Goal: Information Seeking & Learning: Check status

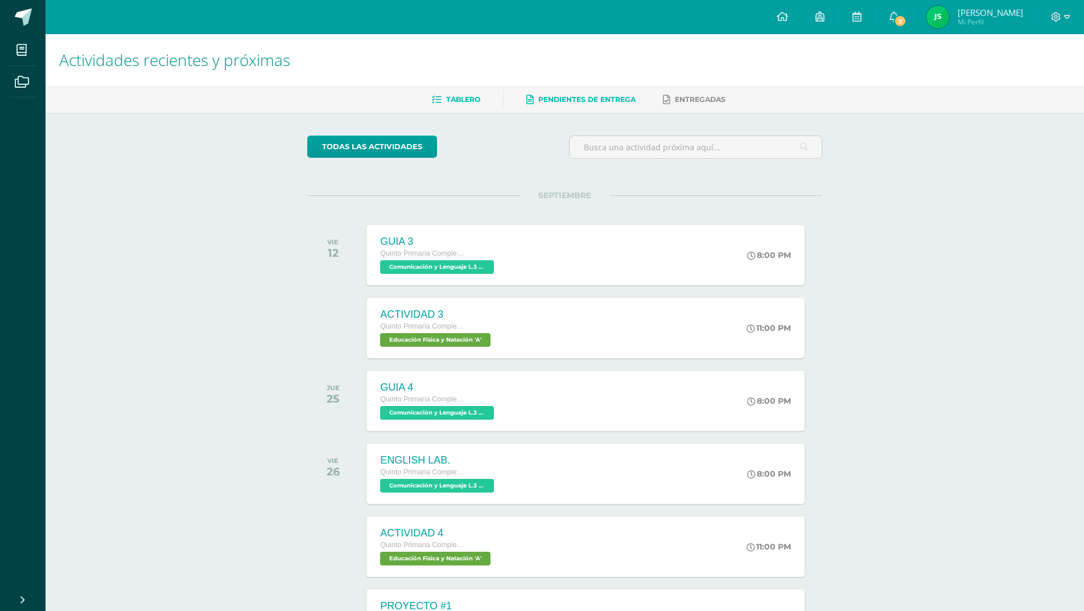
click at [583, 96] on span "Pendientes de entrega" at bounding box center [586, 99] width 97 height 9
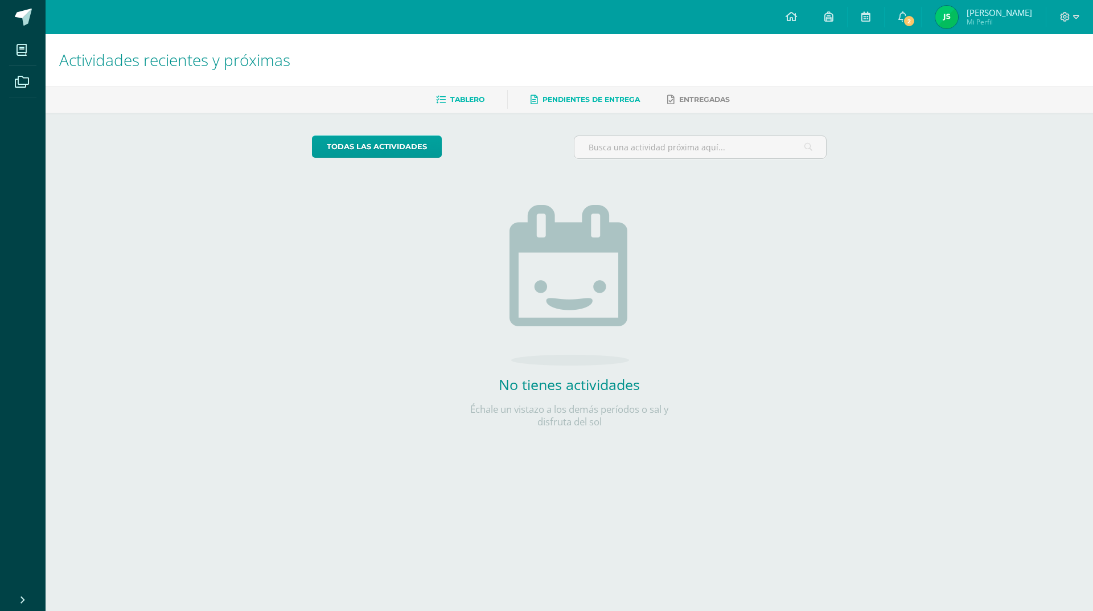
click at [474, 96] on span "Tablero" at bounding box center [467, 99] width 34 height 9
click at [907, 15] on icon at bounding box center [902, 16] width 9 height 10
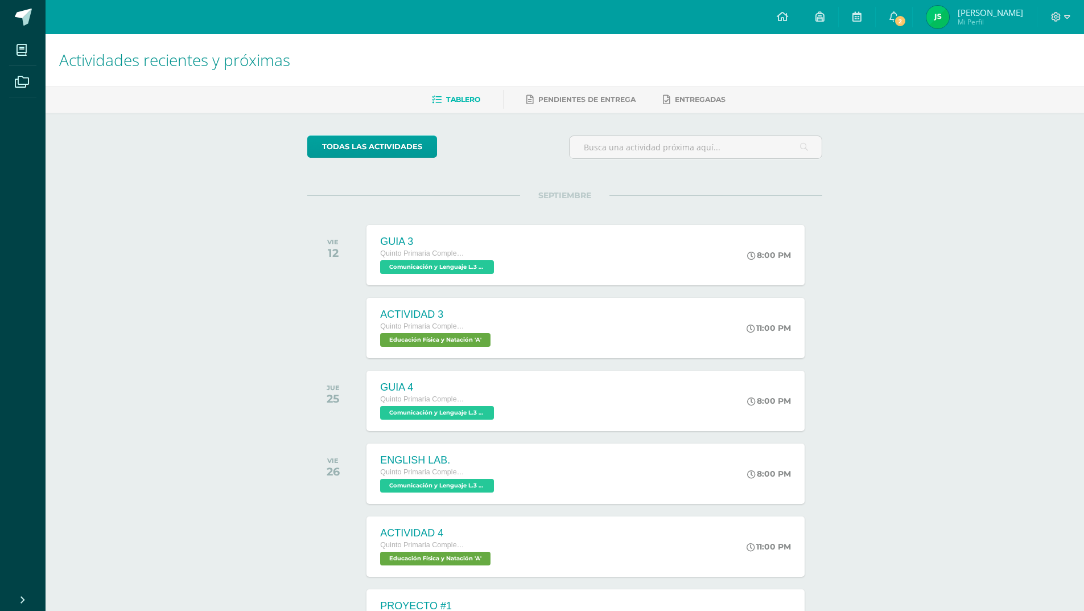
click at [912, 14] on link "2" at bounding box center [894, 17] width 36 height 34
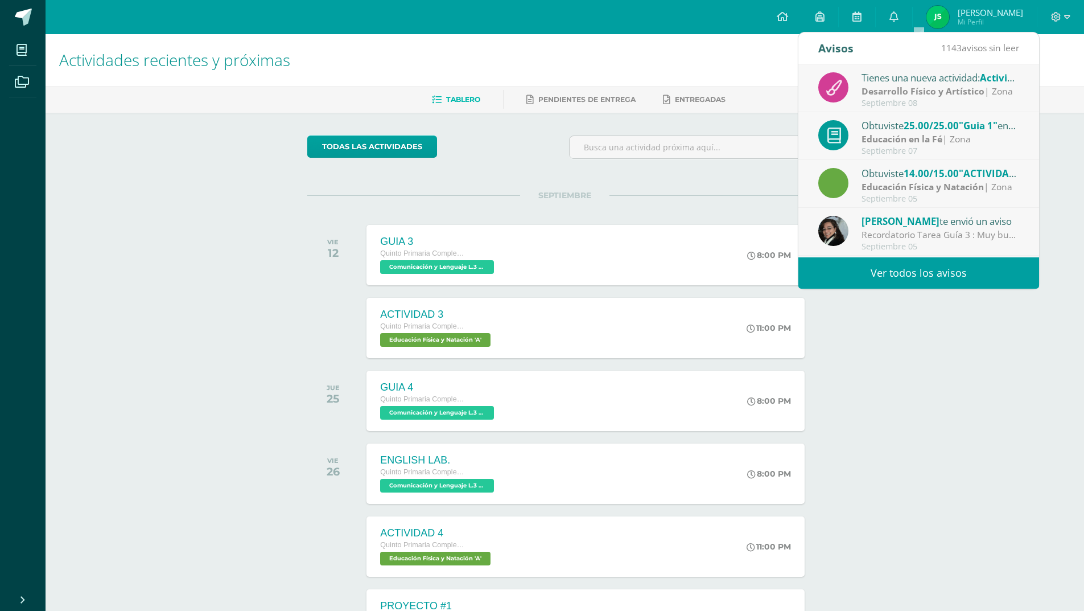
click at [902, 89] on strong "Desarrollo Físico y Artístico" at bounding box center [923, 91] width 123 height 13
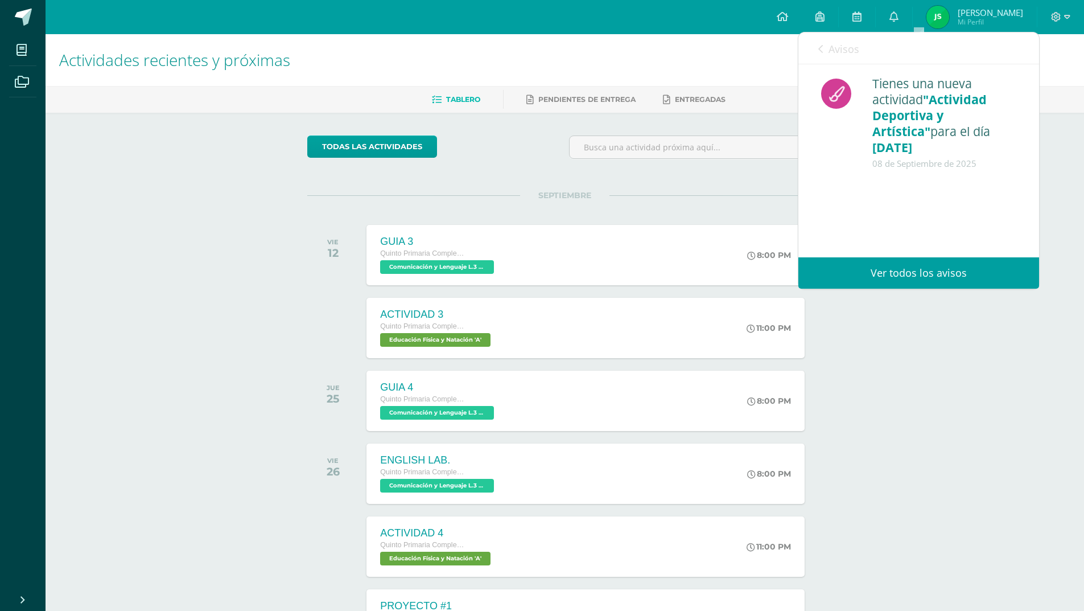
click at [825, 46] on link "Avisos" at bounding box center [838, 48] width 41 height 32
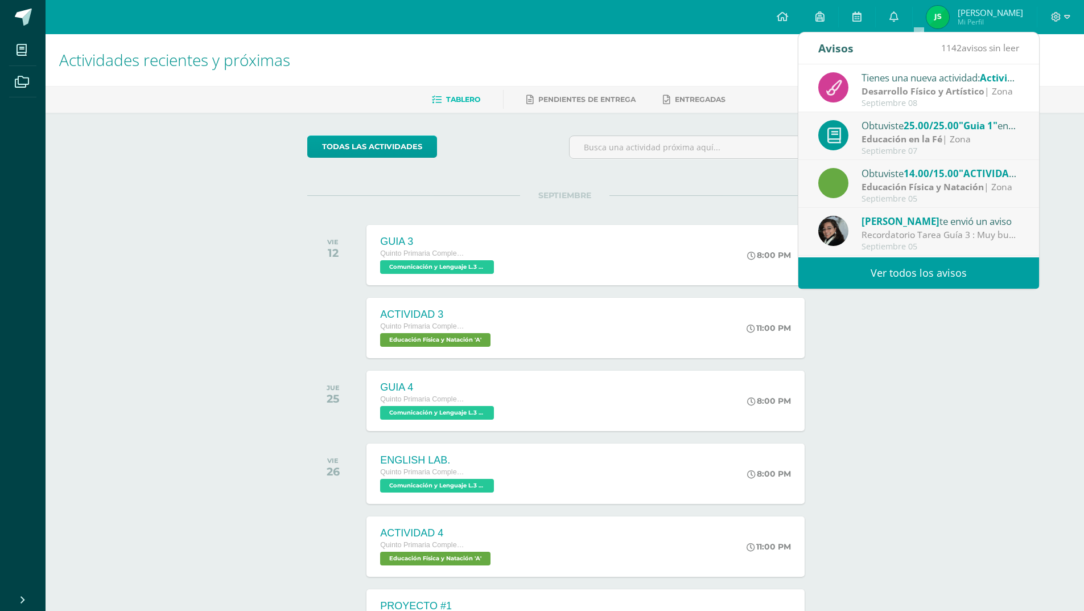
click at [896, 138] on strong "Educación en la Fé" at bounding box center [902, 139] width 81 height 13
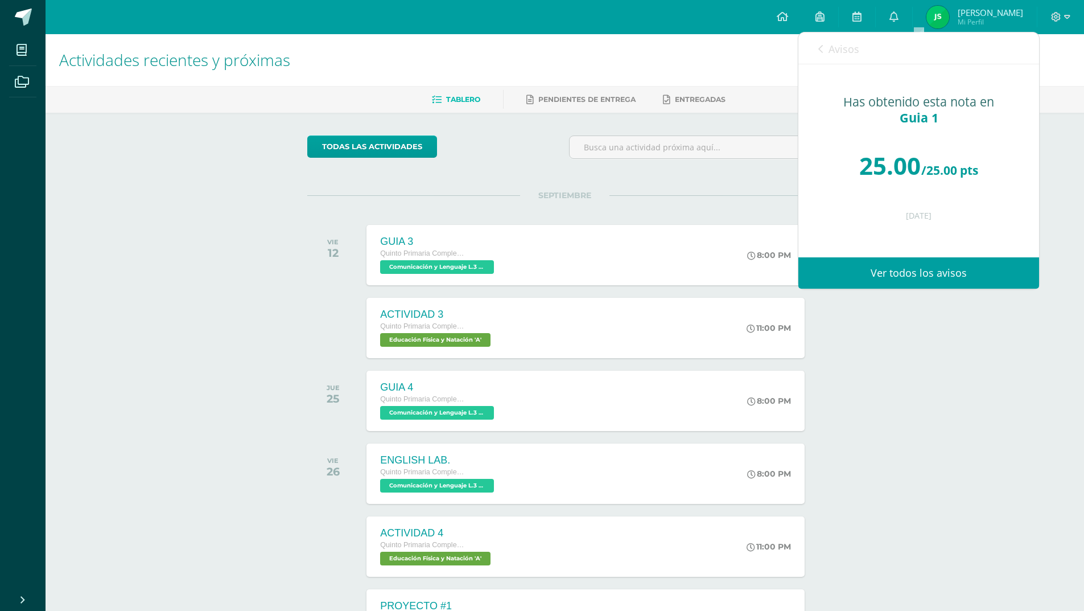
click at [819, 48] on icon at bounding box center [820, 48] width 5 height 9
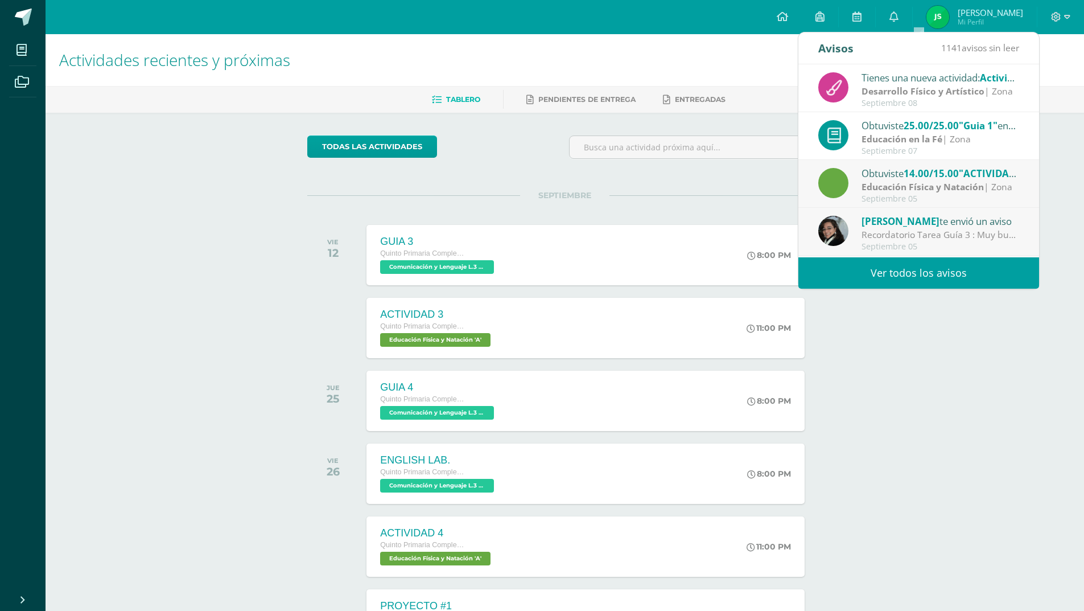
click at [964, 273] on link "Ver todos los avisos" at bounding box center [918, 272] width 241 height 31
click at [938, 278] on link "Ver todos los avisos" at bounding box center [918, 272] width 241 height 31
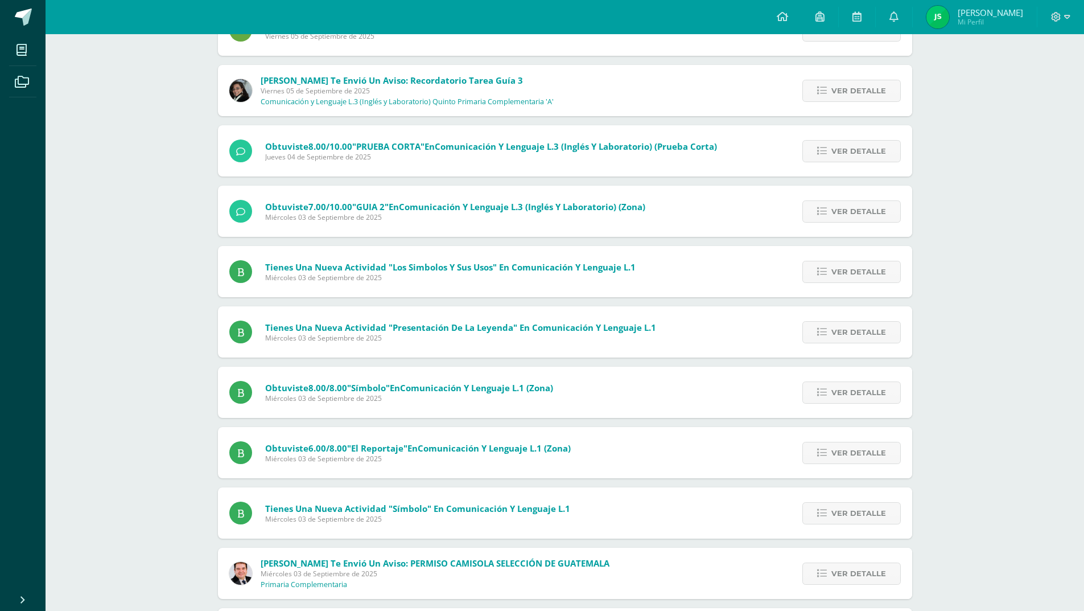
scroll to position [228, 0]
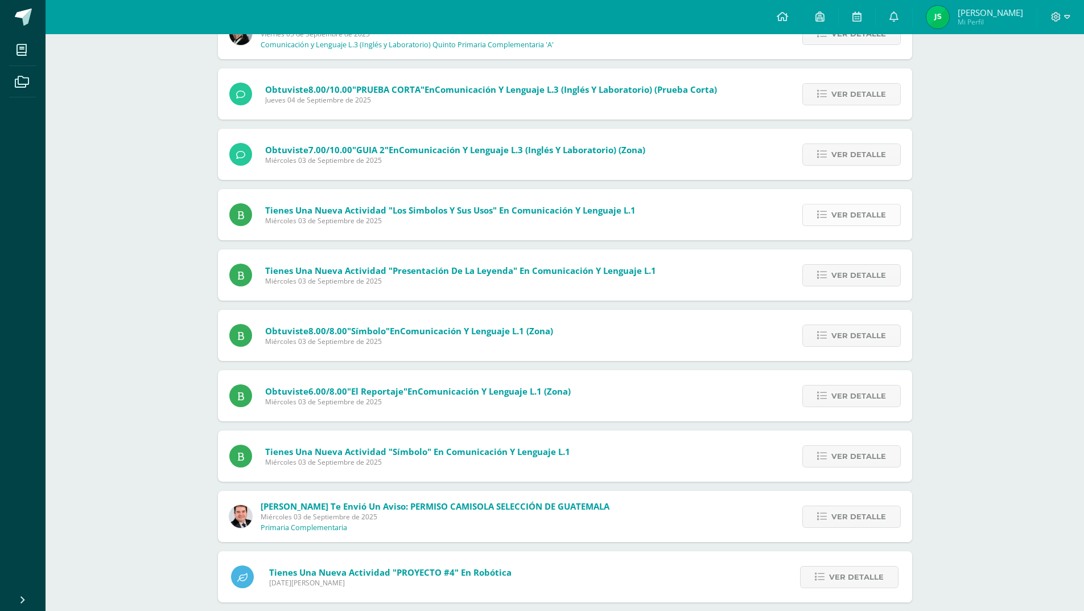
click at [831, 209] on link "Ver detalle" at bounding box center [851, 215] width 98 height 22
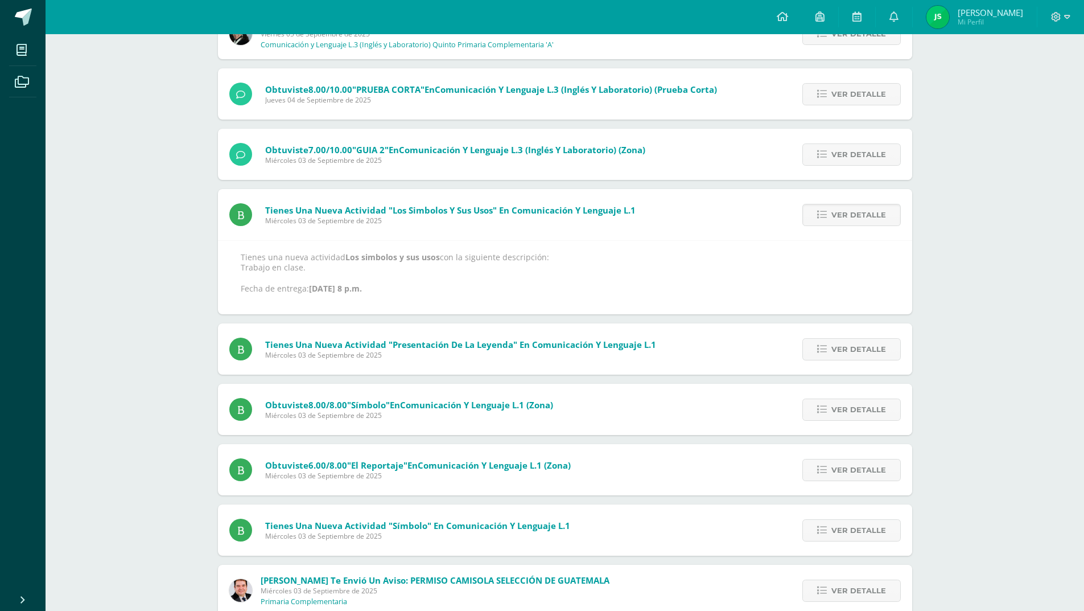
click at [541, 225] on div "Tienes una nueva actividad "Los simbolos y sus usos" En Comunicación y Lenguaje…" at bounding box center [432, 214] width 429 height 51
click at [554, 212] on span "Tienes una nueva actividad "Los simbolos y sus usos" En Comunicación y Lenguaje…" at bounding box center [450, 209] width 370 height 11
click at [491, 257] on p "Tienes una nueva actividad Los simbolos y sus usos con la siguiente descripción…" at bounding box center [565, 273] width 649 height 42
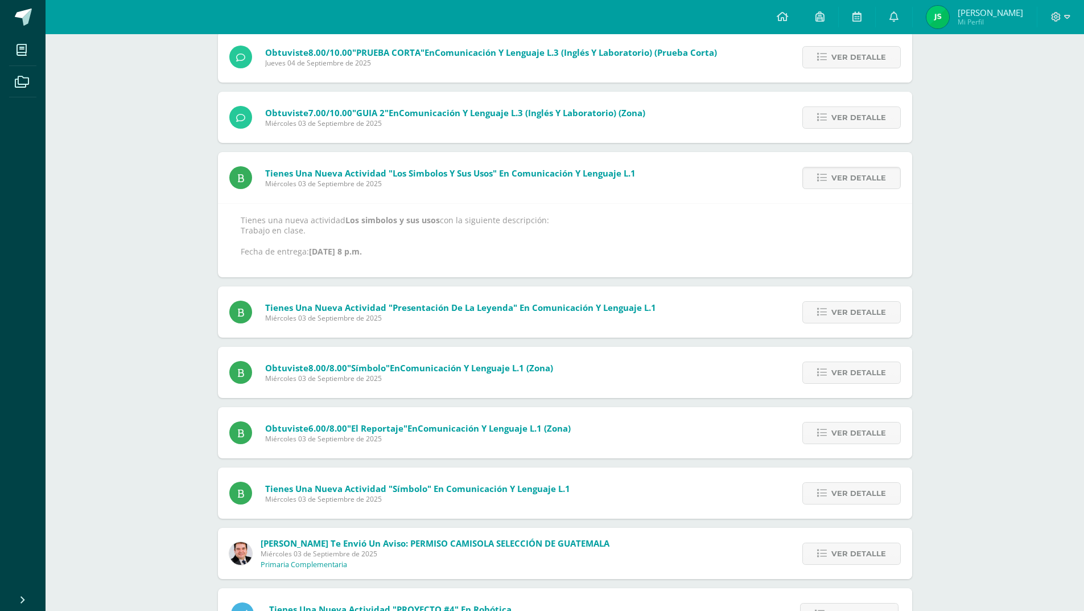
scroll to position [285, 0]
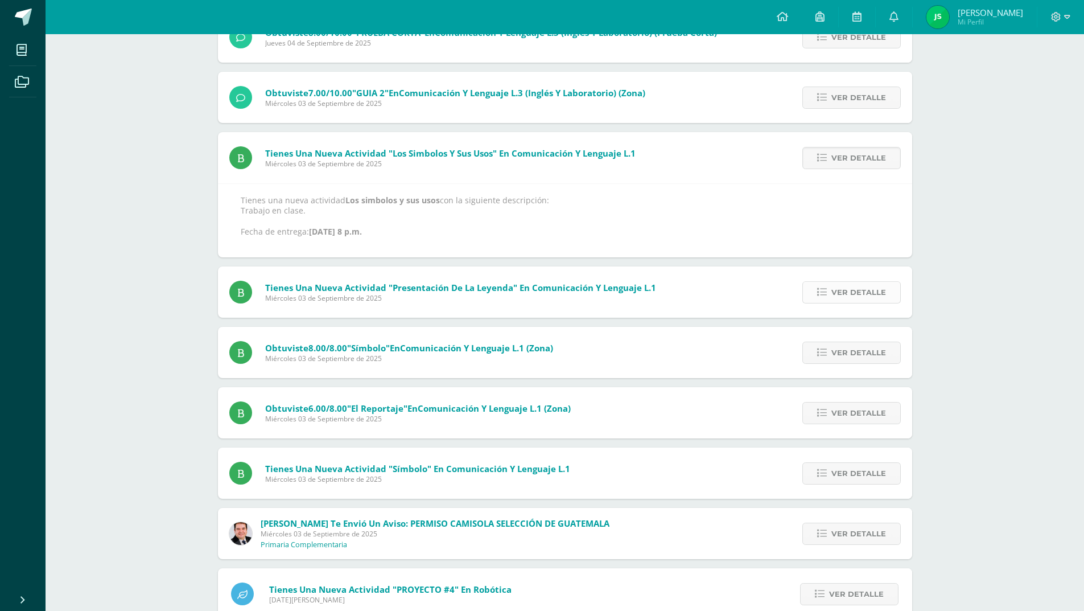
click at [869, 293] on span "Ver detalle" at bounding box center [858, 292] width 55 height 21
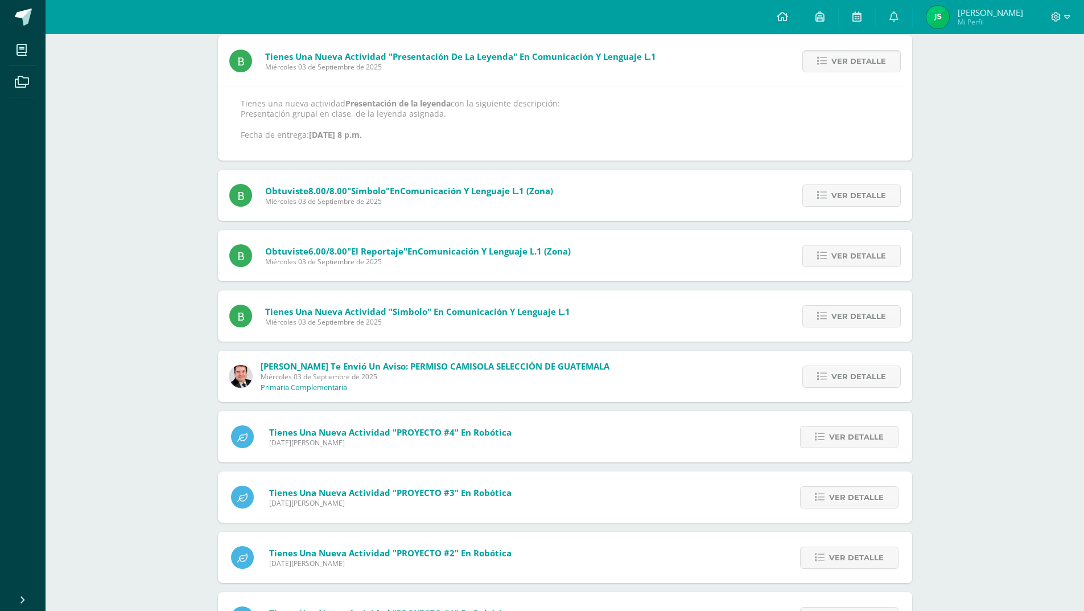
scroll to position [398, 0]
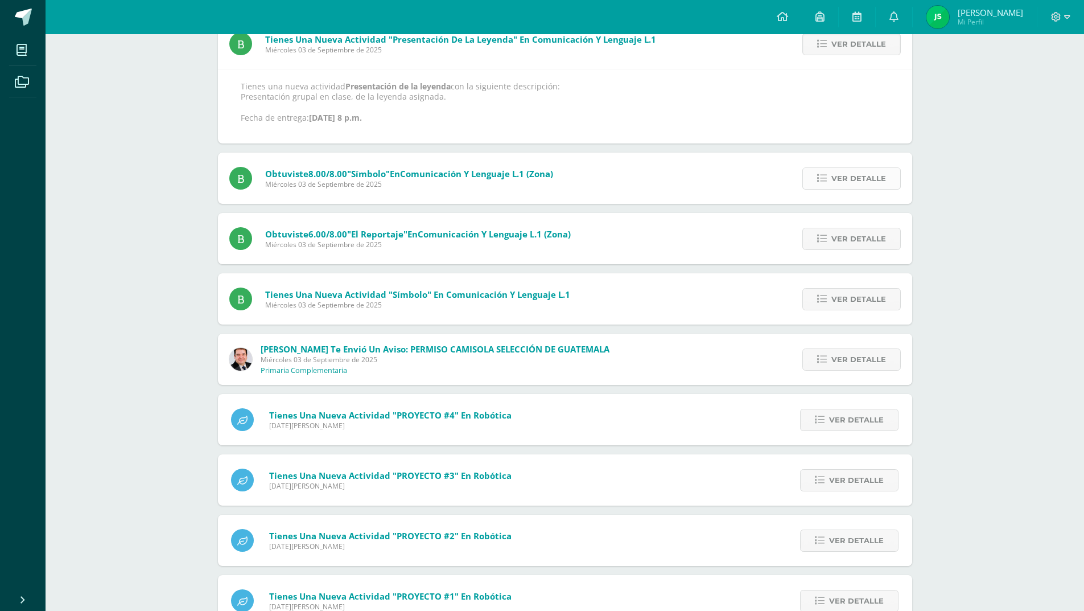
click at [839, 180] on span "Ver detalle" at bounding box center [858, 178] width 55 height 21
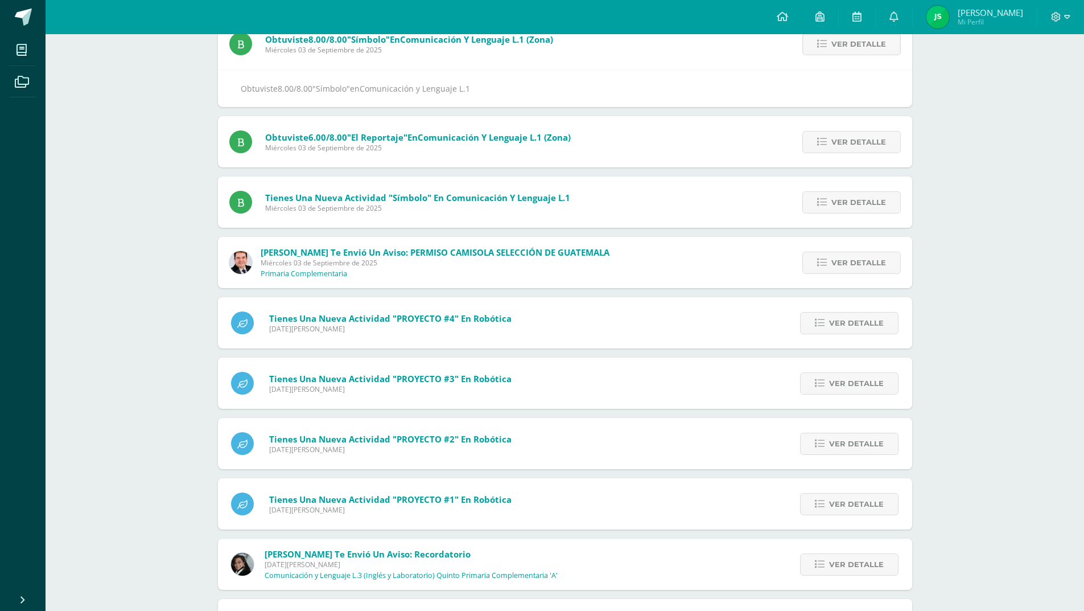
scroll to position [341, 0]
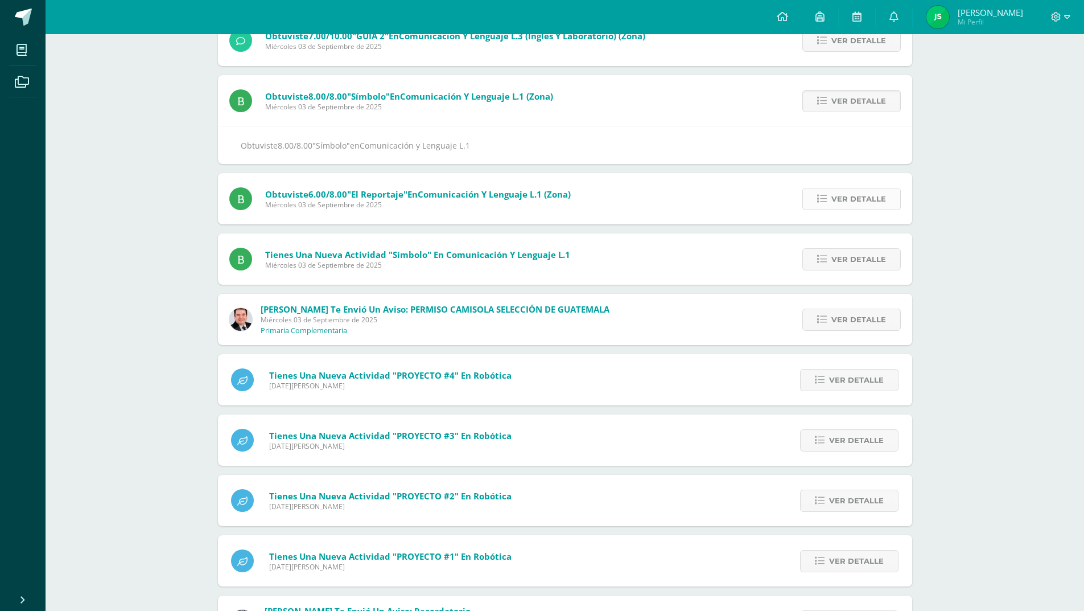
drag, startPoint x: 778, startPoint y: 174, endPoint x: 871, endPoint y: 194, distance: 95.0
click at [811, 176] on div "Obtuviste 6.00/8.00 "El reportaje" en Comunicación y Lenguaje L.1 (Zona) Miérco…" at bounding box center [565, 198] width 694 height 51
click at [847, 199] on span "Ver detalle" at bounding box center [858, 198] width 55 height 21
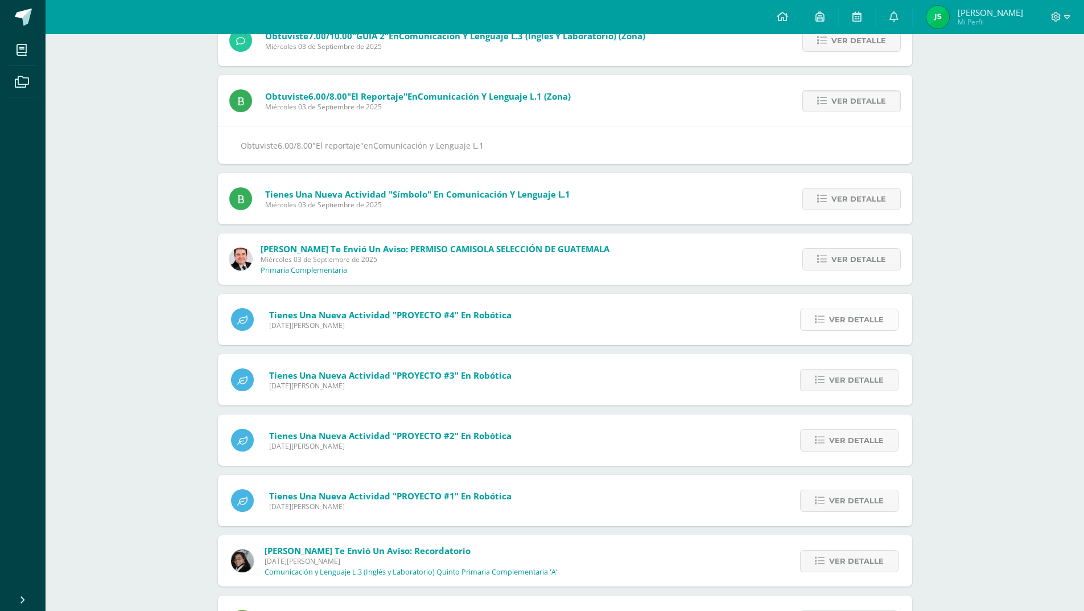
click at [883, 316] on span "Ver detalle" at bounding box center [856, 319] width 55 height 21
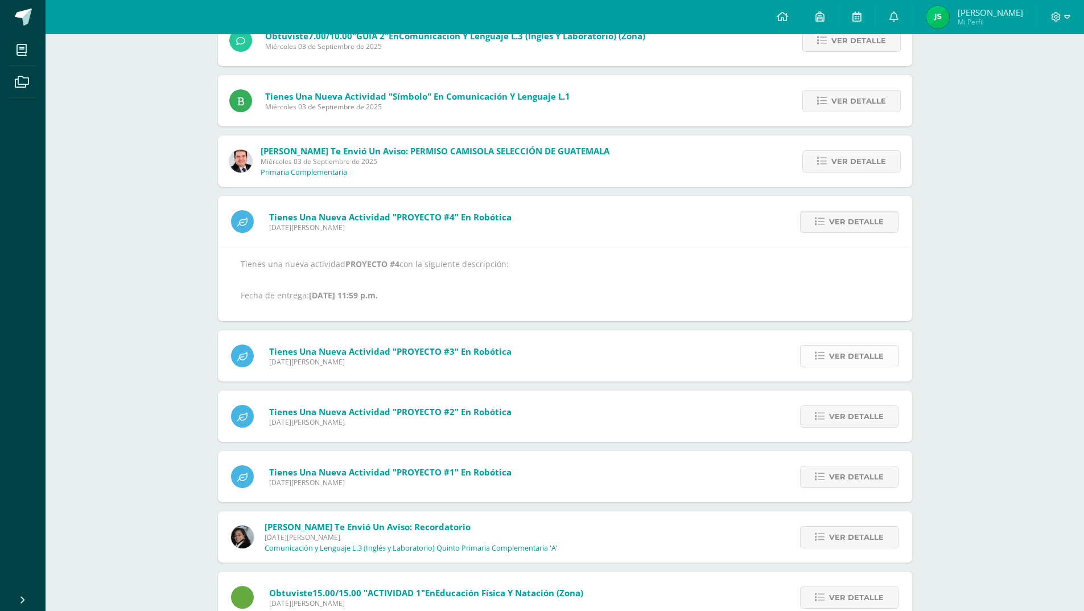
click at [868, 358] on span "Ver detalle" at bounding box center [856, 355] width 55 height 21
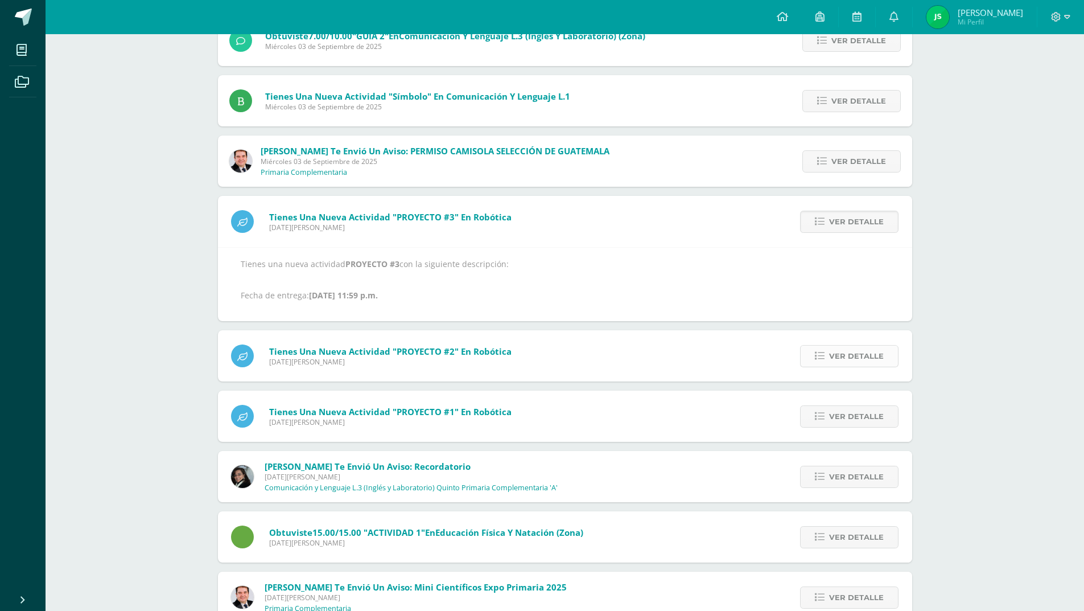
click at [870, 357] on span "Ver detalle" at bounding box center [856, 355] width 55 height 21
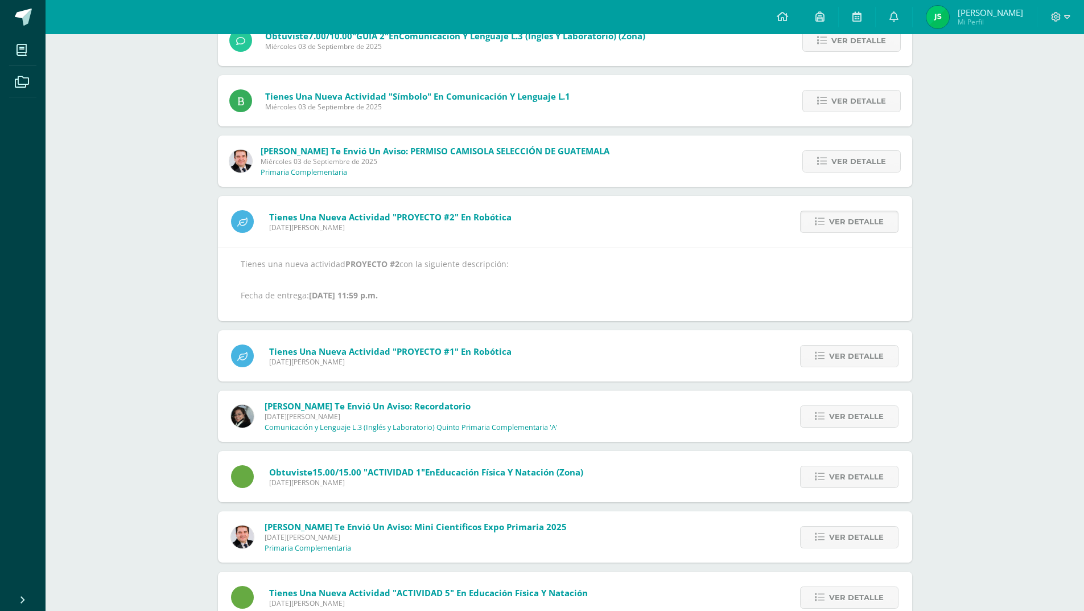
click at [870, 357] on span "Ver detalle" at bounding box center [856, 355] width 55 height 21
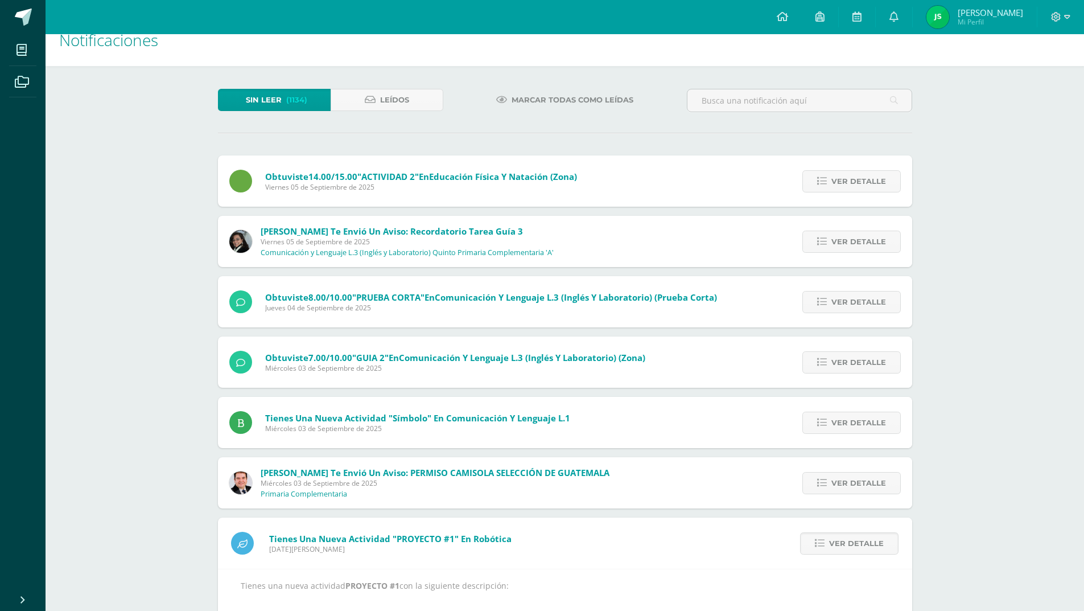
scroll to position [0, 0]
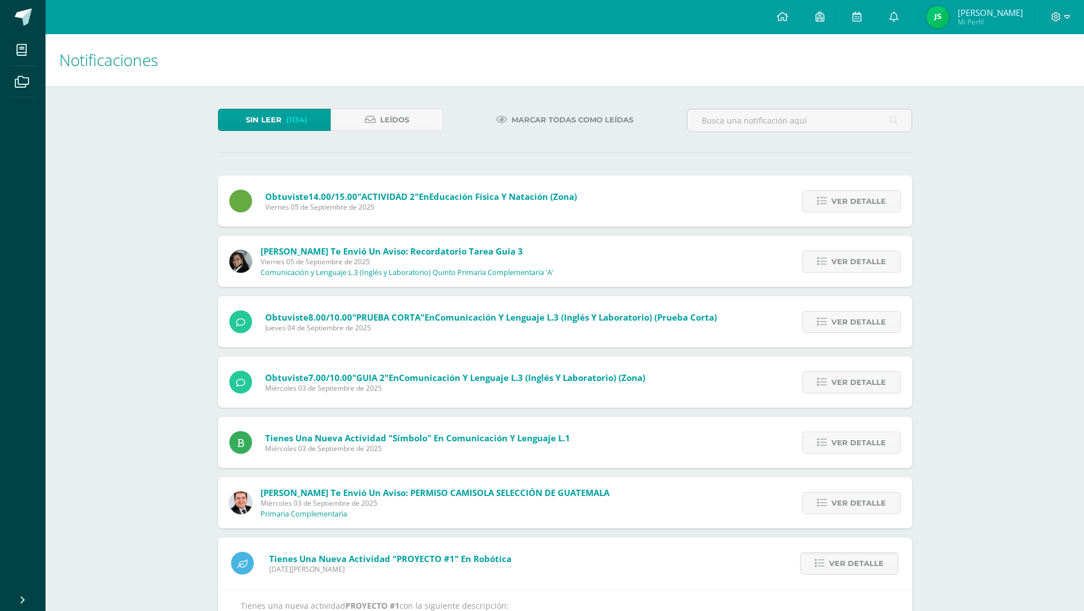
click at [271, 118] on span "Sin leer" at bounding box center [264, 119] width 36 height 21
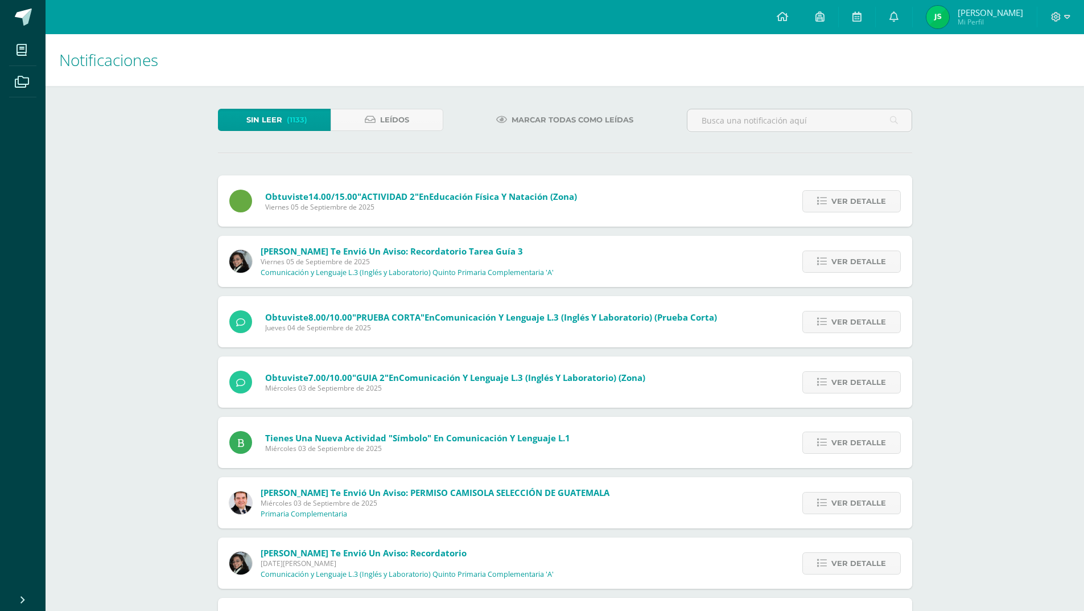
click at [296, 113] on span "(1133)" at bounding box center [297, 119] width 20 height 21
click at [290, 120] on span "(1133)" at bounding box center [297, 119] width 20 height 21
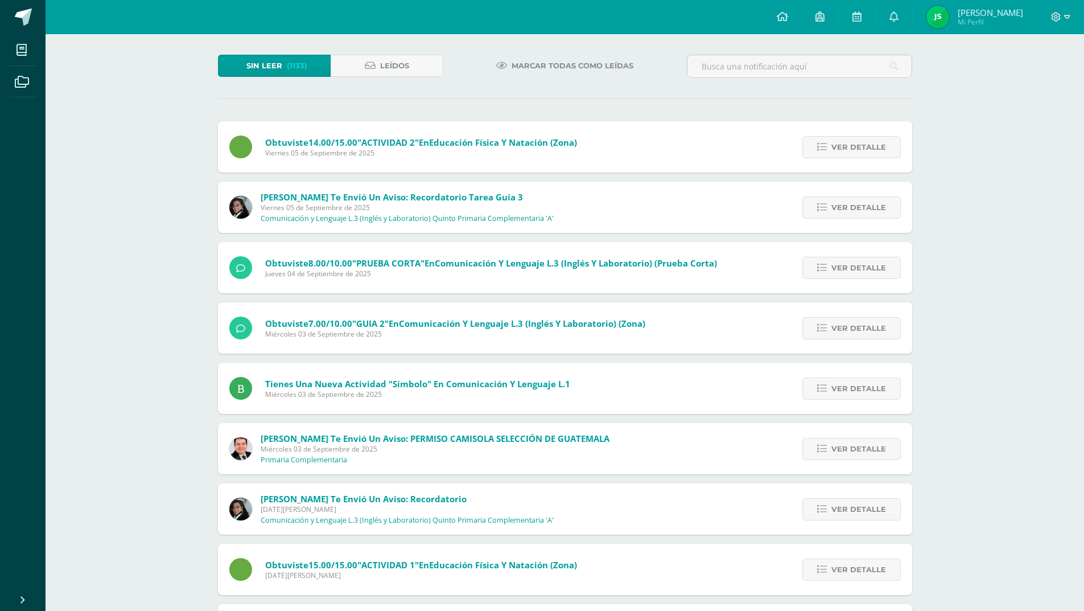
scroll to position [57, 0]
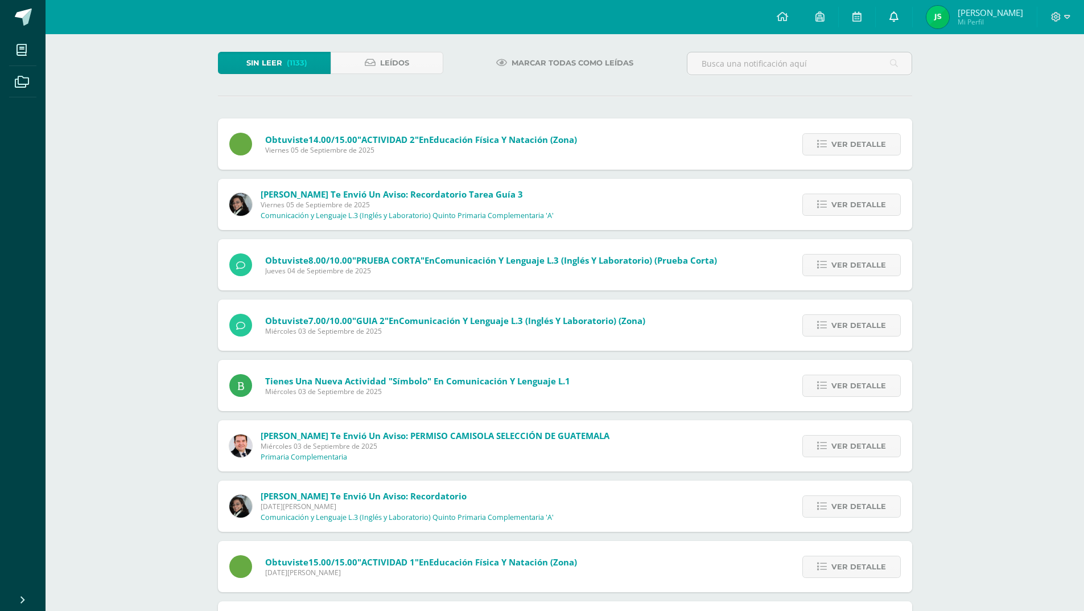
click at [912, 15] on link at bounding box center [894, 17] width 36 height 34
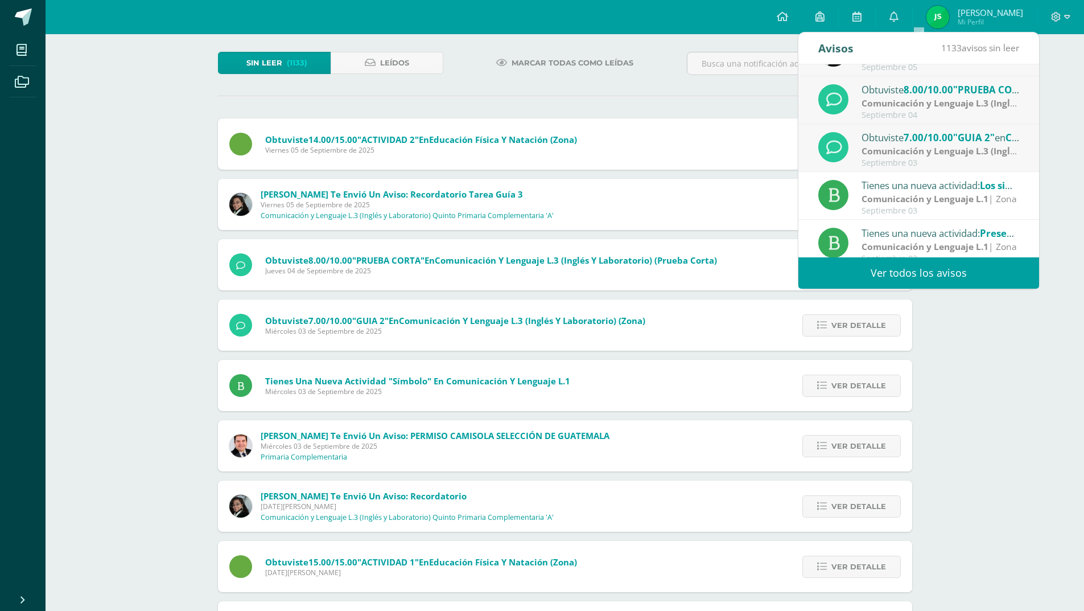
scroll to position [190, 0]
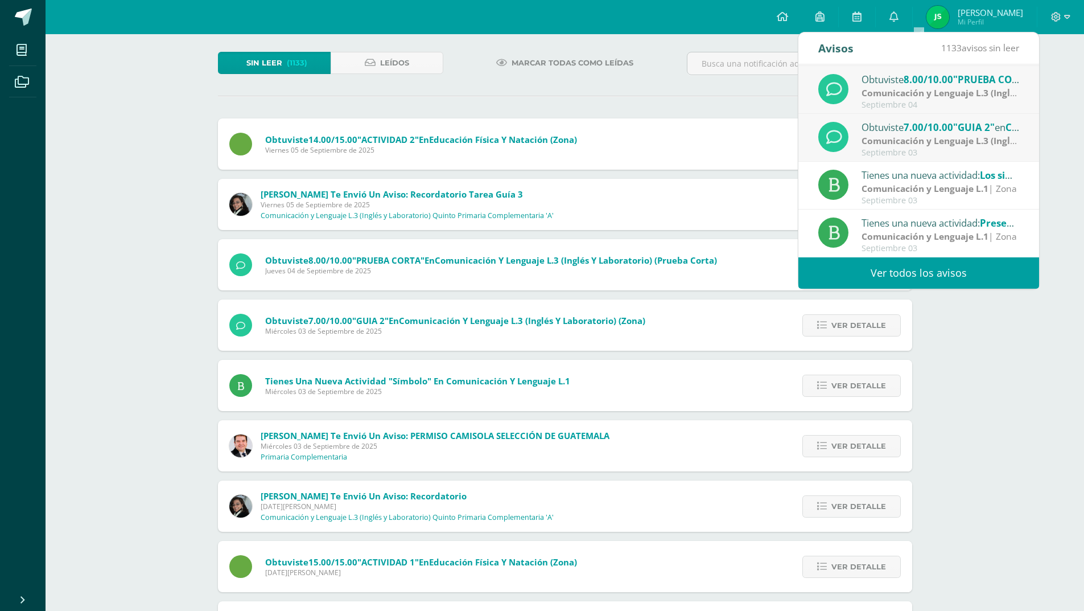
click at [924, 273] on link "Ver todos los avisos" at bounding box center [918, 272] width 241 height 31
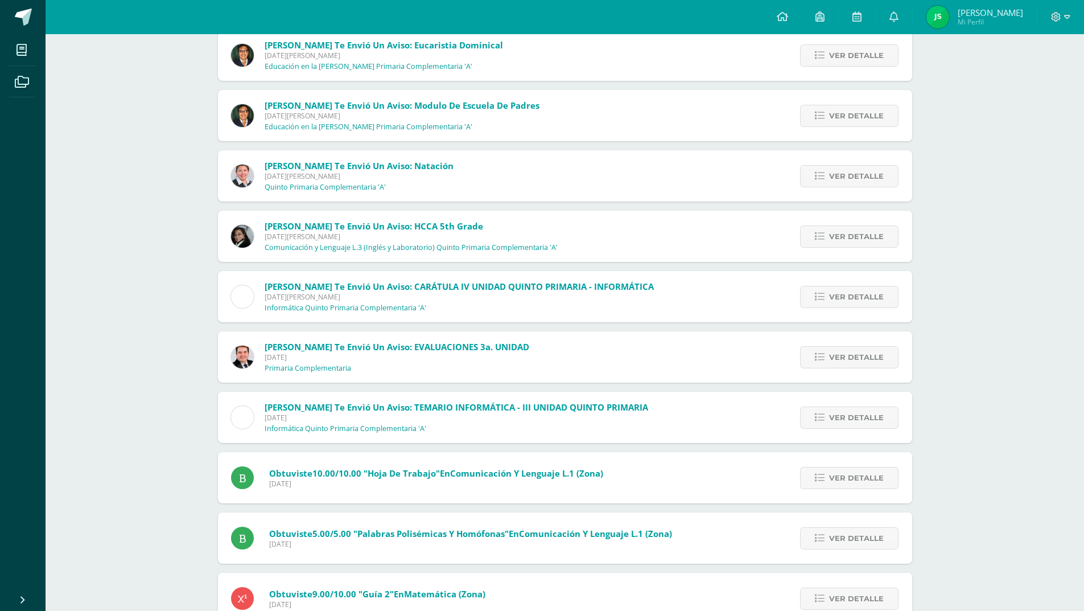
scroll to position [1032, 0]
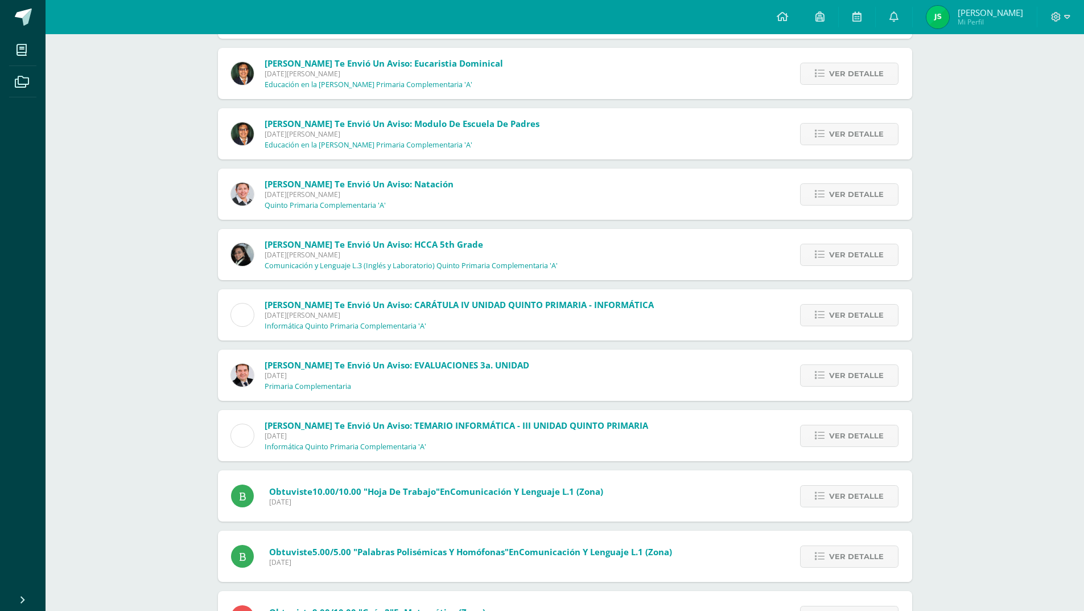
click at [1008, 5] on link "[PERSON_NAME] Mi Perfil" at bounding box center [975, 17] width 124 height 34
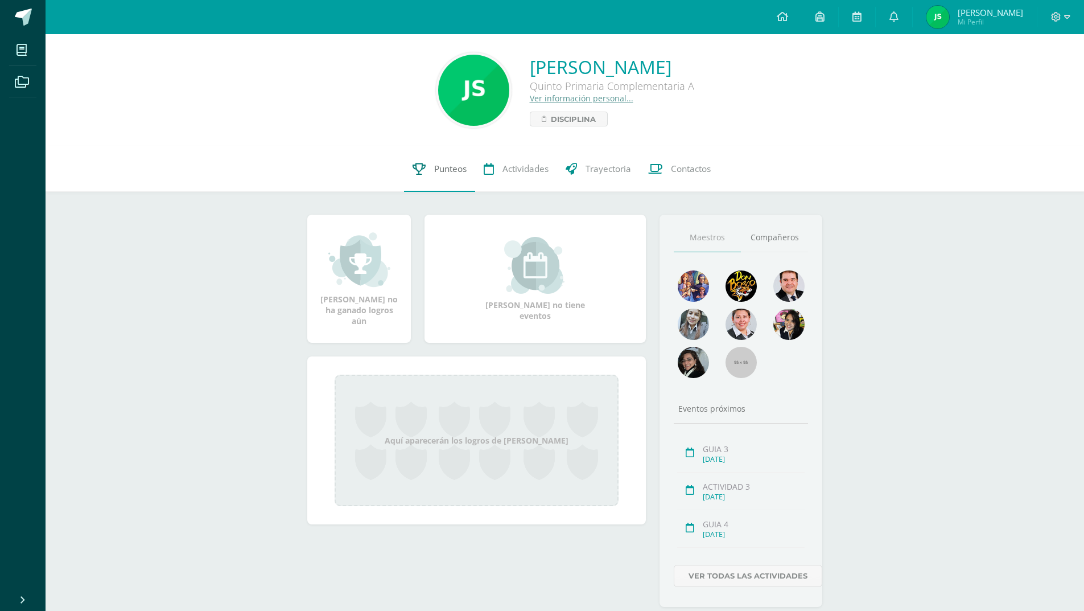
click at [458, 167] on span "Punteos" at bounding box center [450, 169] width 32 height 12
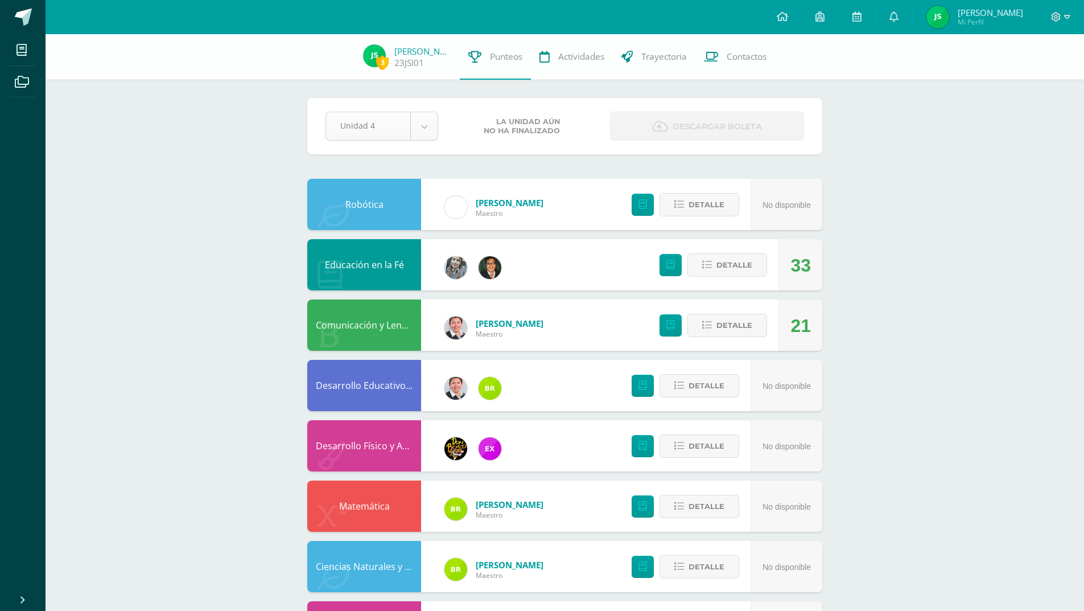
click at [428, 121] on body "Mis cursos Archivos Cerrar panel Ciencias Naturales y Tecnología Quinto Primari…" at bounding box center [542, 548] width 1084 height 1097
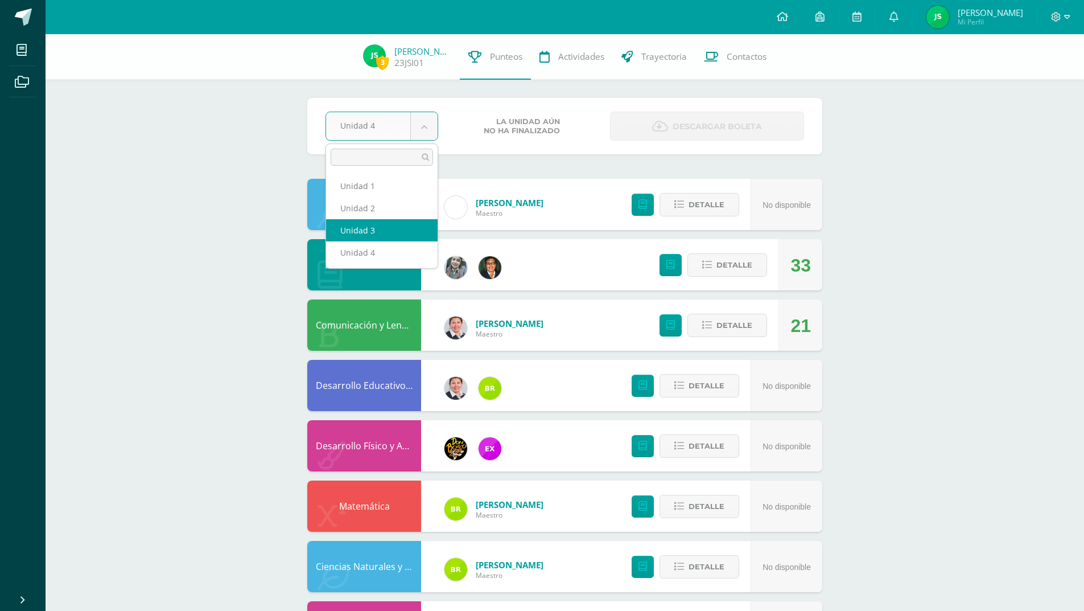
select select "Unidad 3"
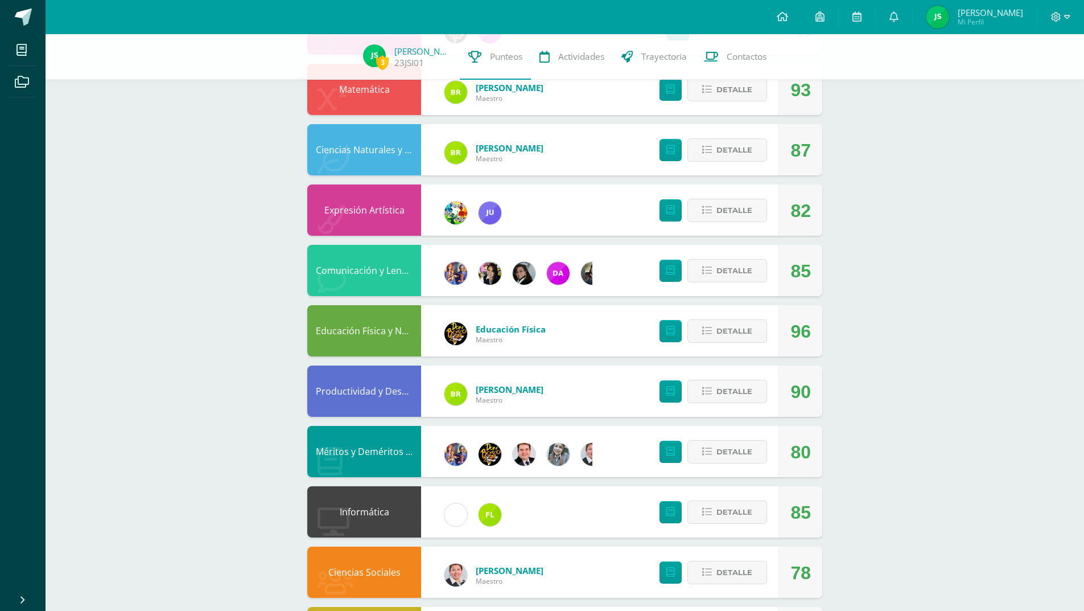
scroll to position [455, 0]
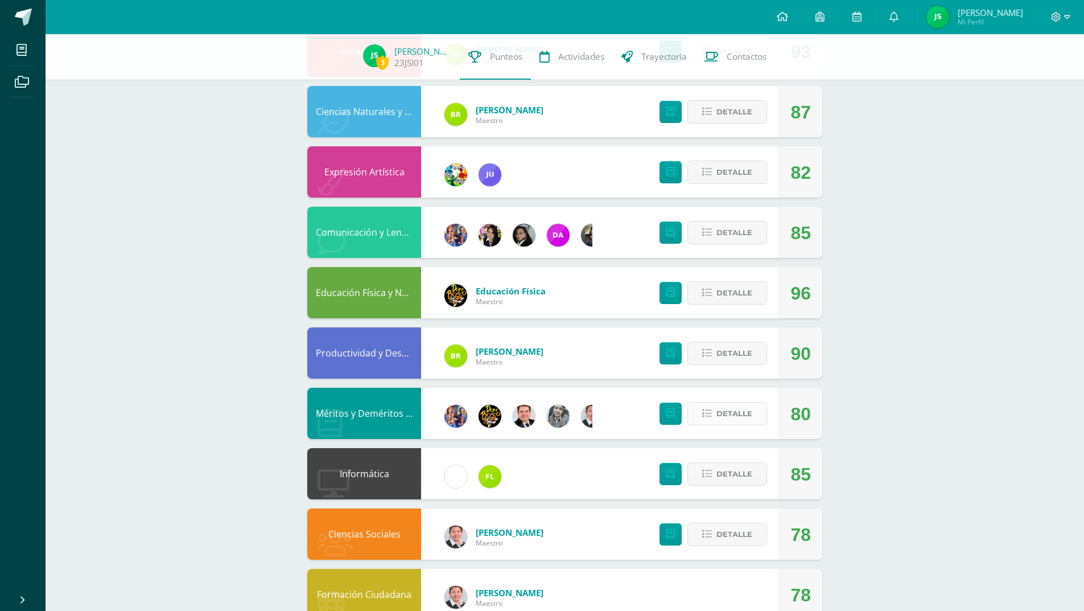
click at [722, 407] on span "Detalle" at bounding box center [734, 413] width 36 height 21
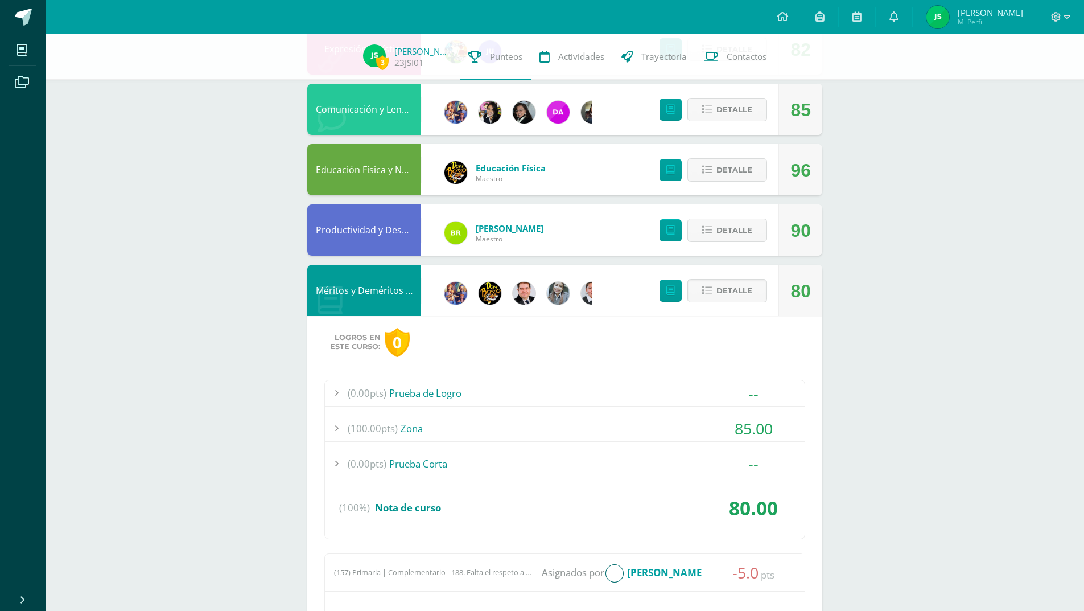
scroll to position [569, 0]
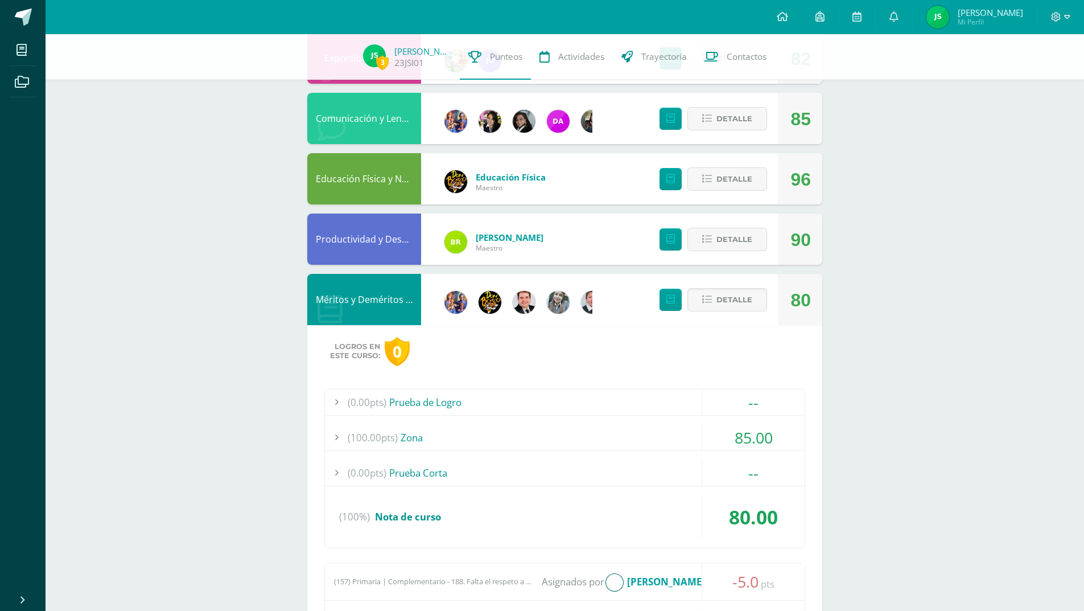
click at [410, 300] on div "Méritos y Deméritos 5to. Primaria ¨A¨" at bounding box center [364, 299] width 114 height 51
click at [522, 306] on img at bounding box center [524, 302] width 23 height 23
click at [722, 305] on span "Detalle" at bounding box center [734, 299] width 36 height 21
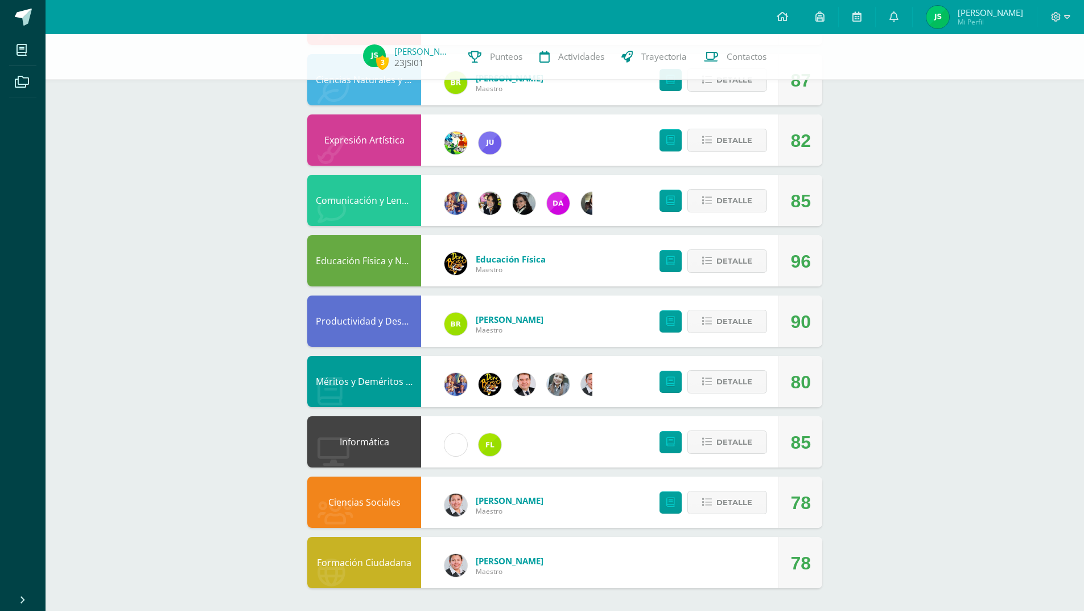
click at [423, 54] on link "[PERSON_NAME]" at bounding box center [422, 51] width 57 height 11
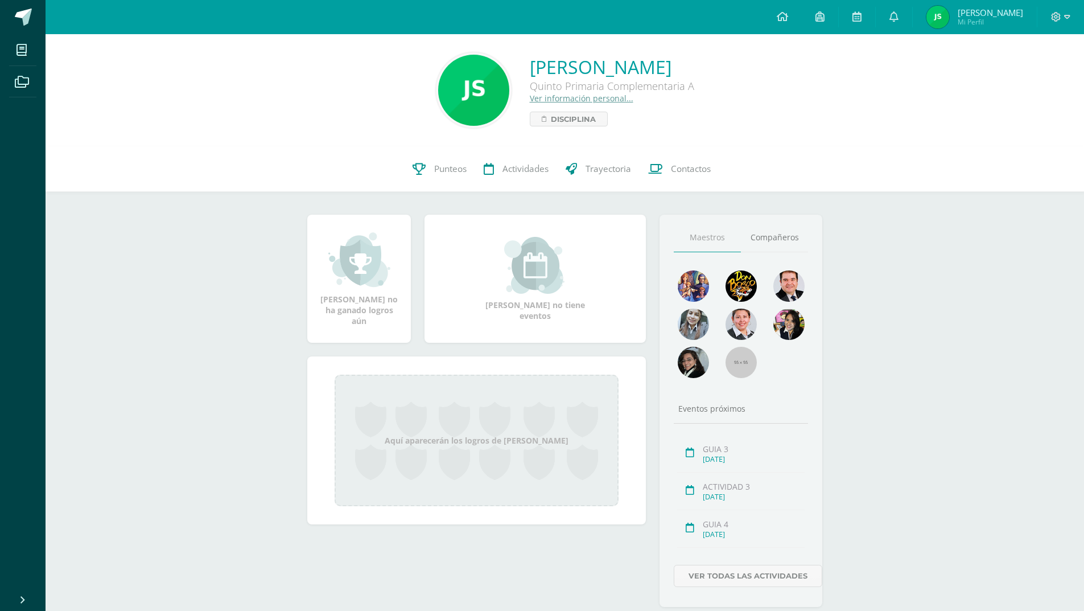
click at [359, 267] on img at bounding box center [359, 259] width 62 height 57
click at [532, 264] on img at bounding box center [535, 265] width 62 height 57
click at [572, 116] on span "Disciplina" at bounding box center [573, 119] width 45 height 14
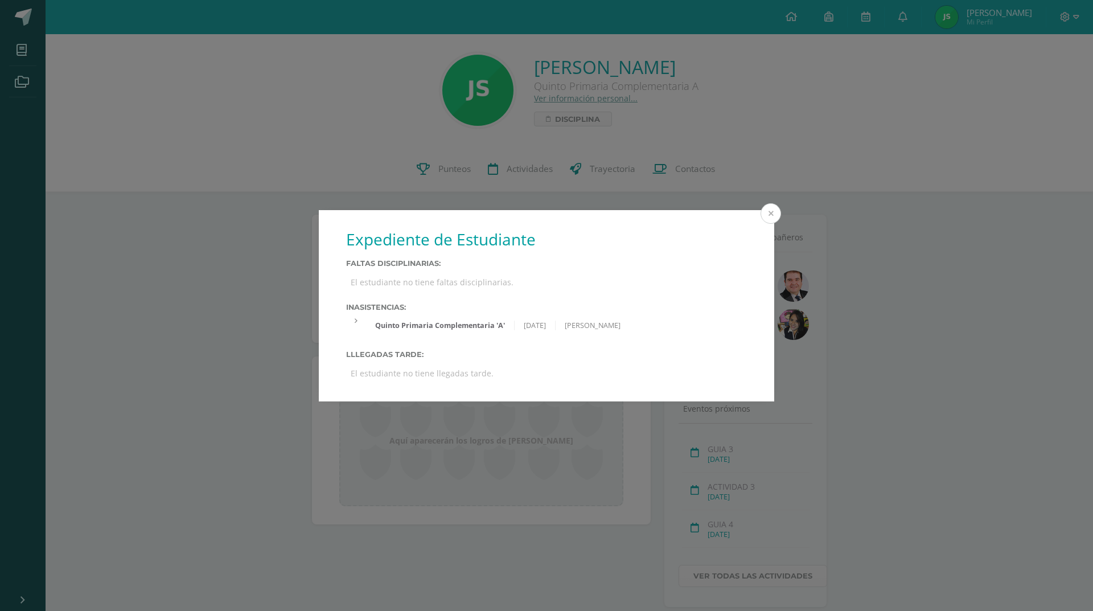
click at [770, 215] on button at bounding box center [770, 213] width 20 height 20
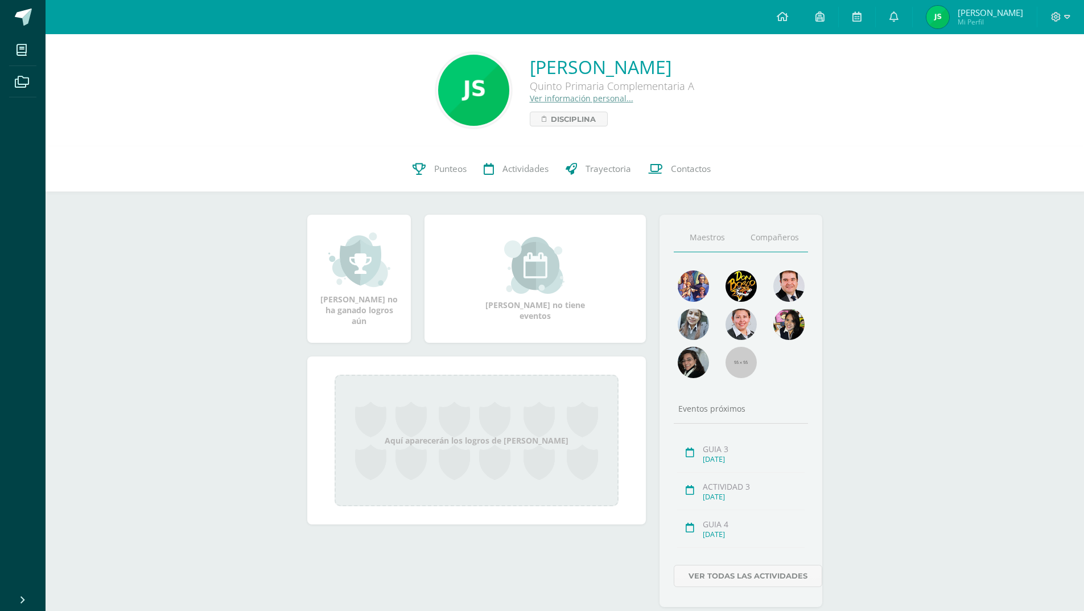
click at [774, 233] on link "Compañeros" at bounding box center [774, 237] width 67 height 29
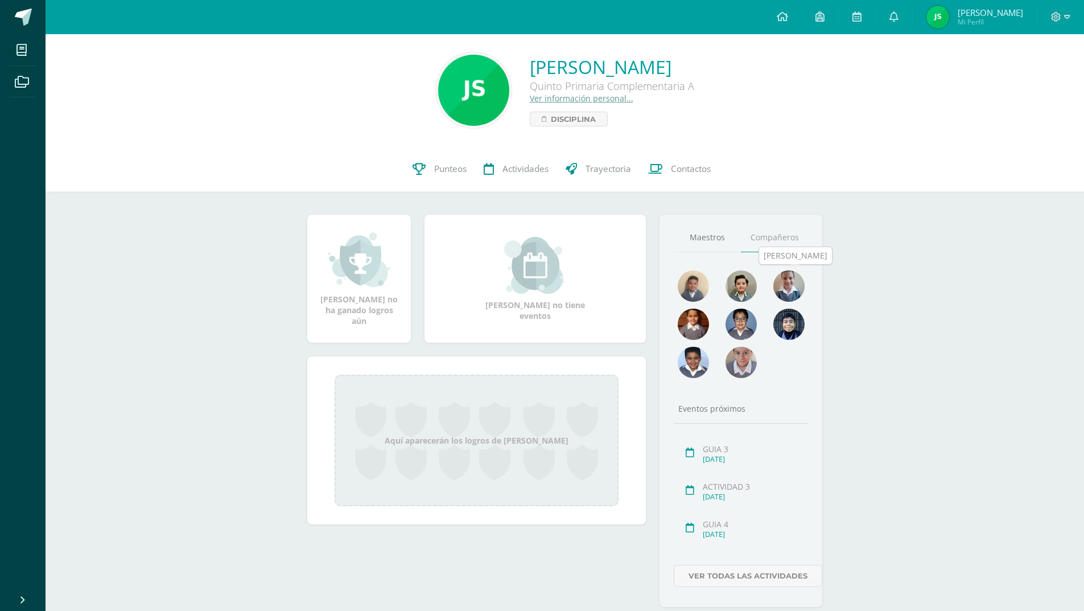
click at [786, 289] on img at bounding box center [788, 285] width 31 height 31
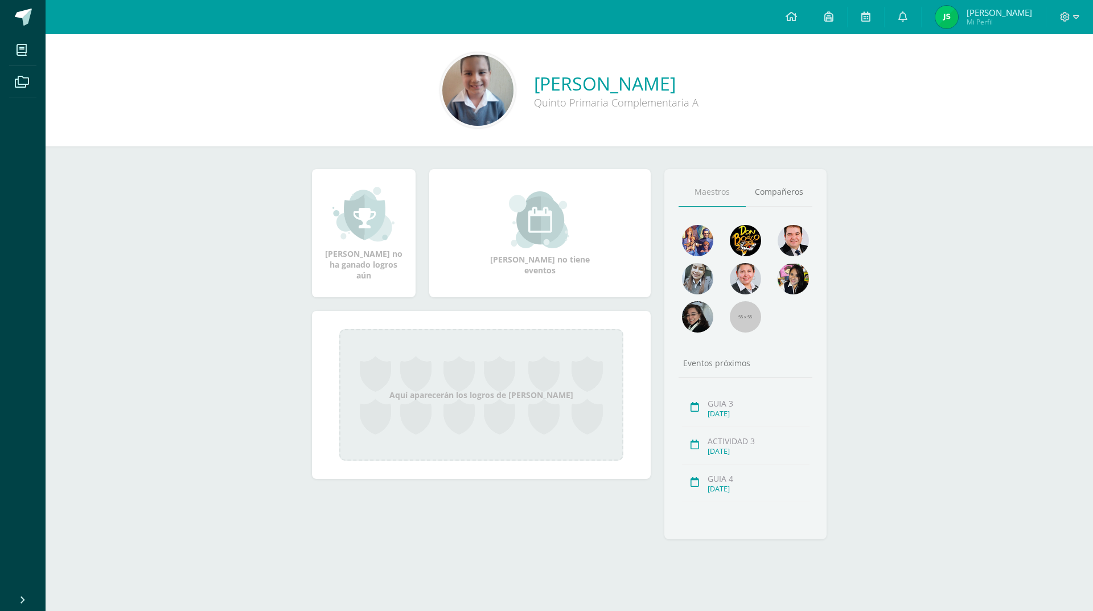
click at [451, 85] on img at bounding box center [477, 90] width 71 height 71
click at [785, 191] on link "Compañeros" at bounding box center [778, 192] width 67 height 29
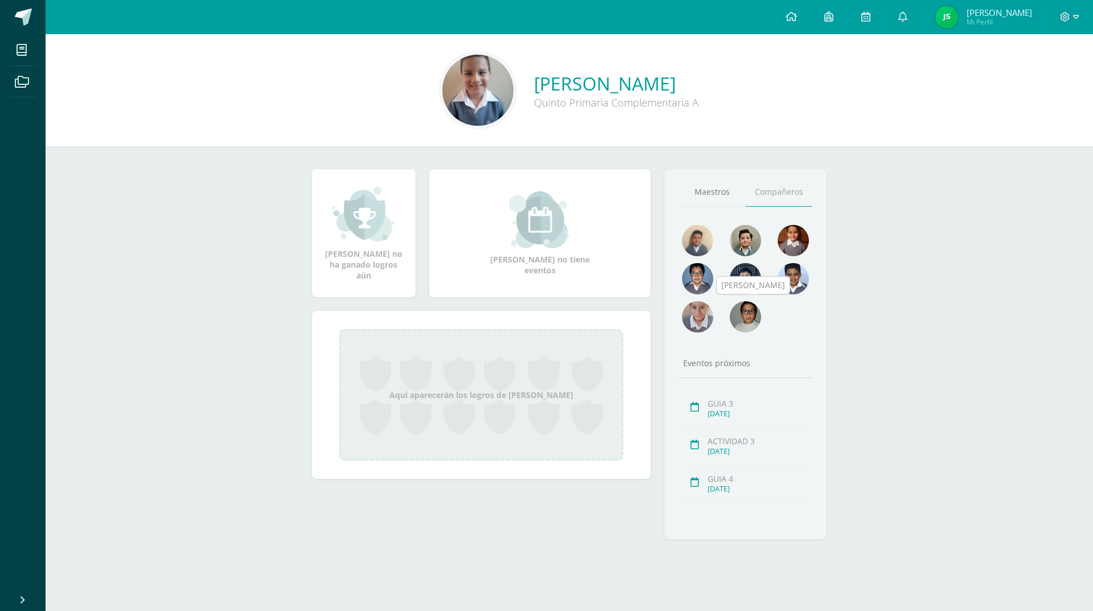
click at [744, 322] on img at bounding box center [745, 316] width 31 height 31
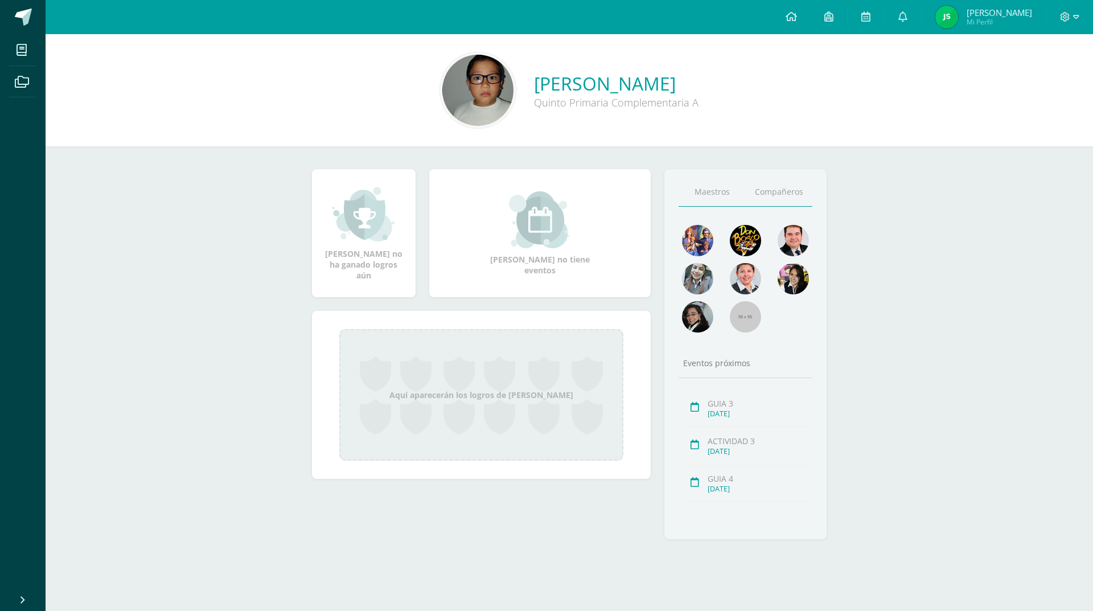
click at [798, 186] on link "Compañeros" at bounding box center [778, 192] width 67 height 29
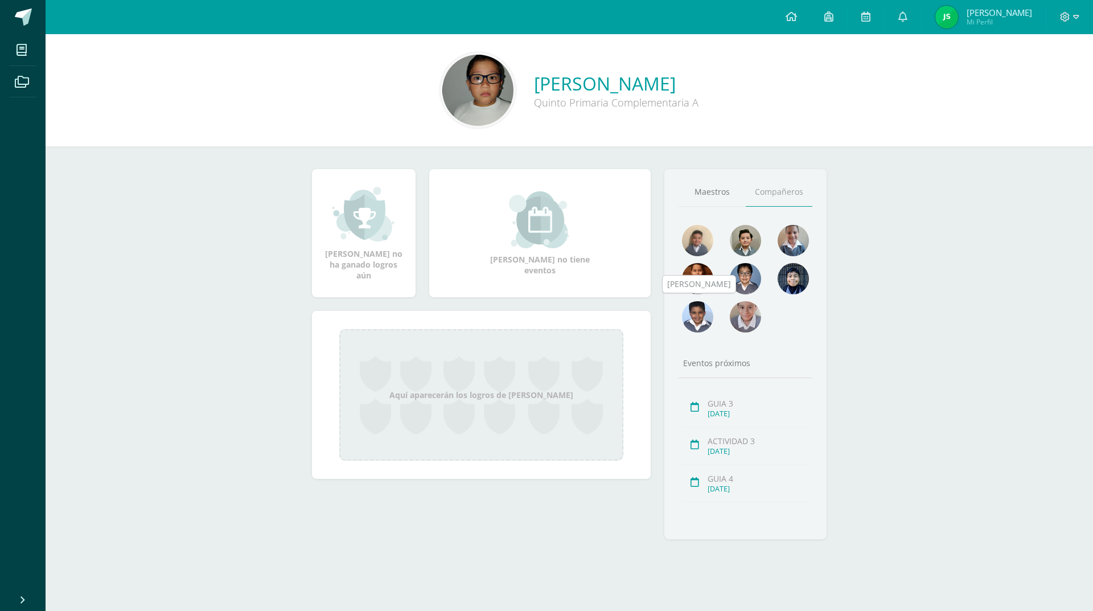
click at [691, 316] on img at bounding box center [697, 316] width 31 height 31
